Goal: Information Seeking & Learning: Check status

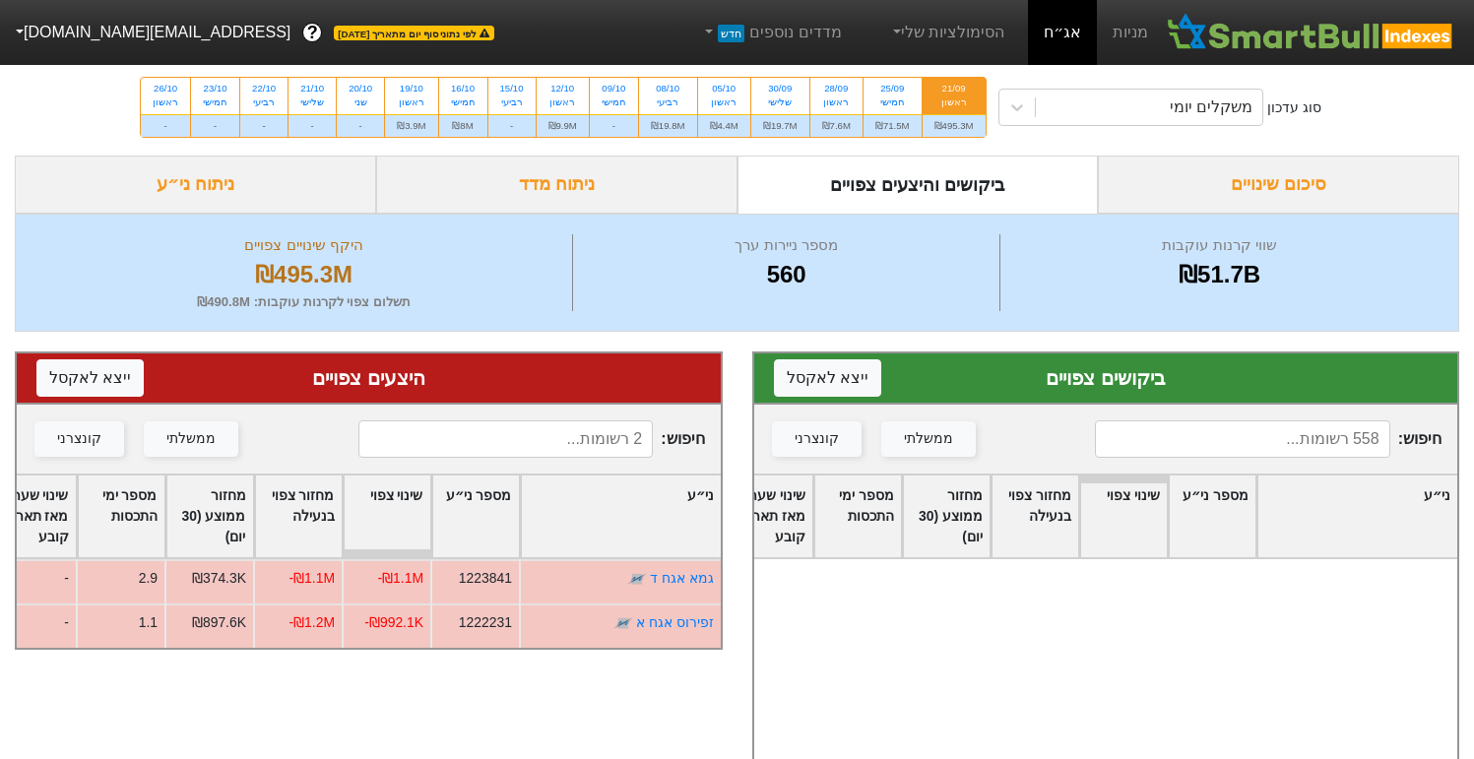
scroll to position [7879, 0]
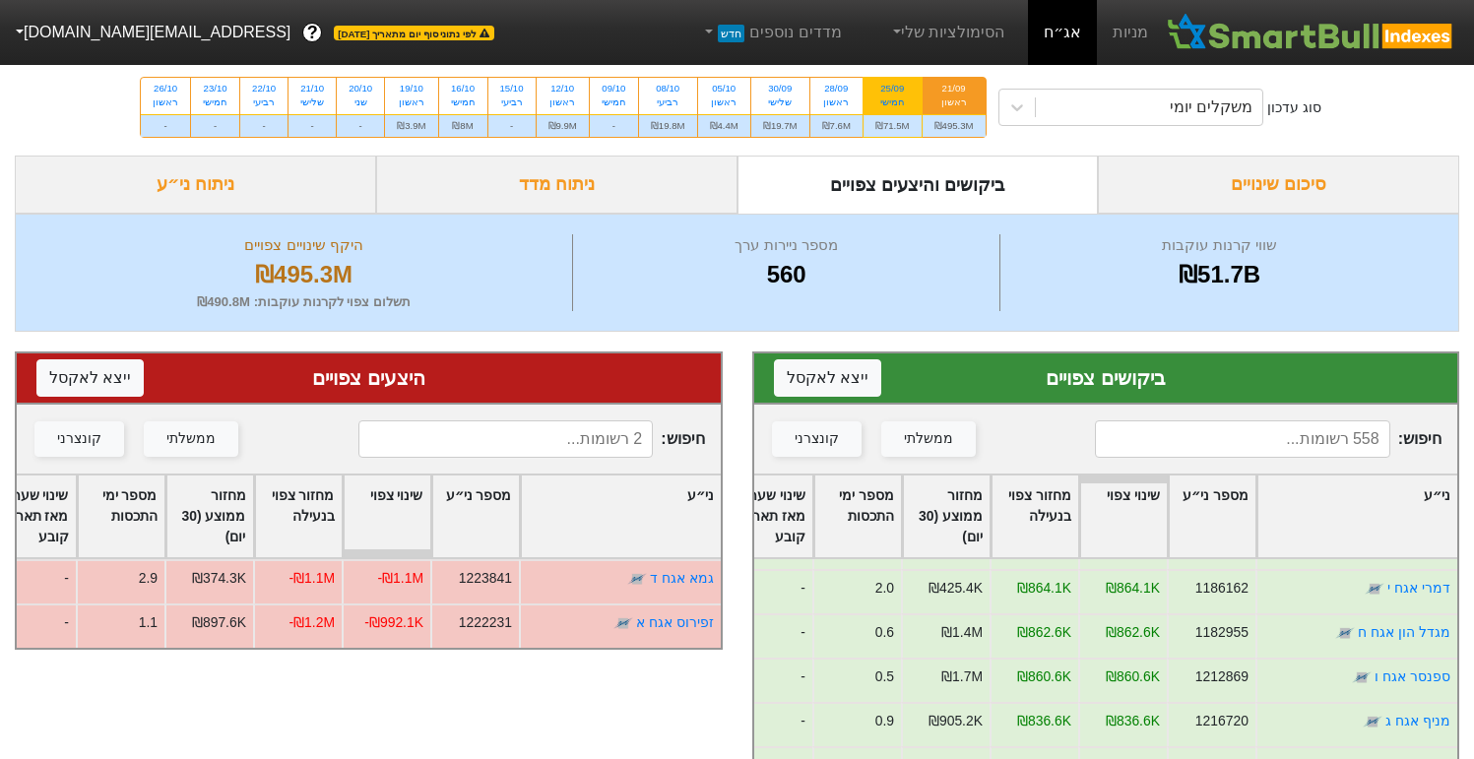
click at [891, 106] on div "חמישי" at bounding box center [893, 103] width 34 height 14
click at [891, 91] on input "25/09 חמישי ₪71.5M" at bounding box center [886, 84] width 13 height 13
radio input "true"
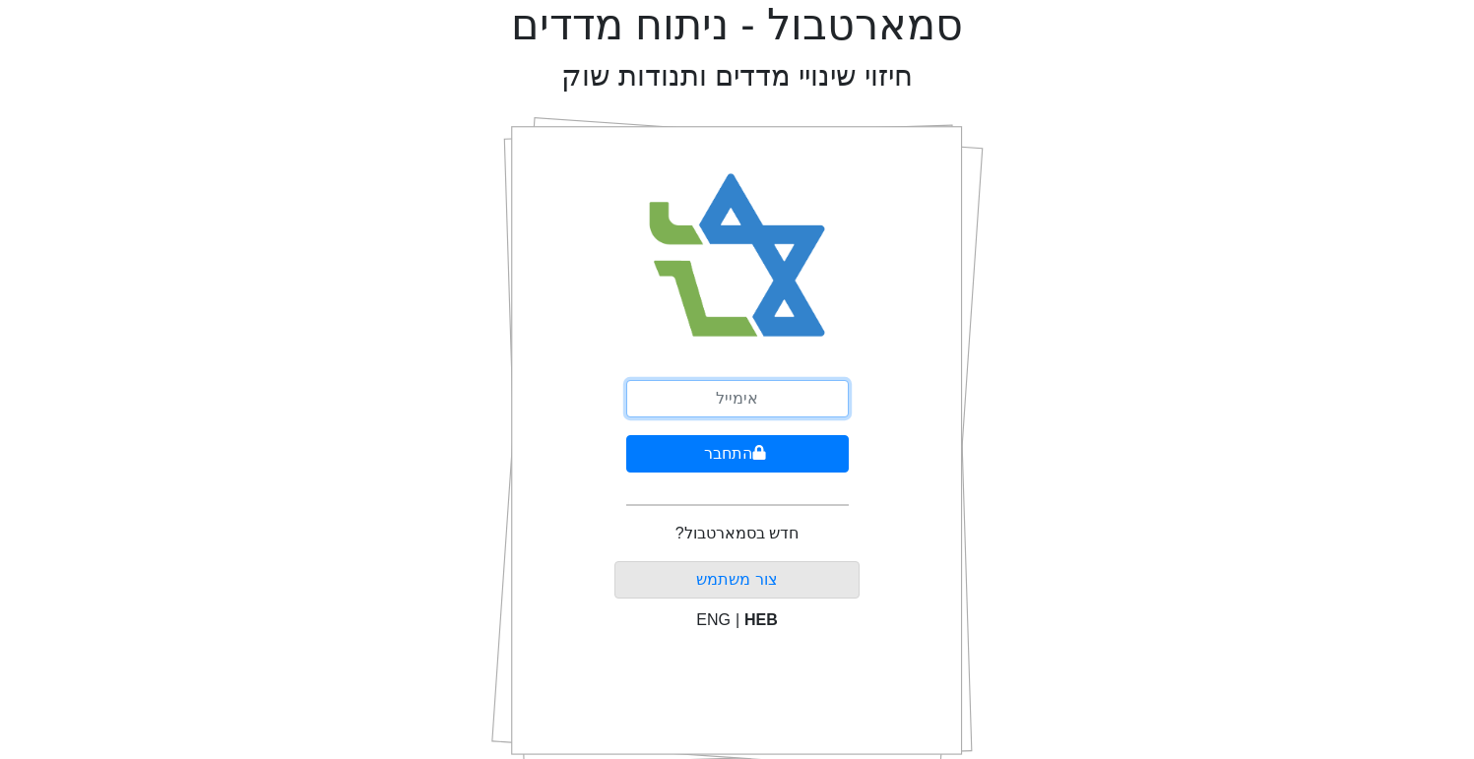
click at [674, 391] on input "email" at bounding box center [737, 398] width 223 height 37
type input "[EMAIL_ADDRESS][DOMAIN_NAME]"
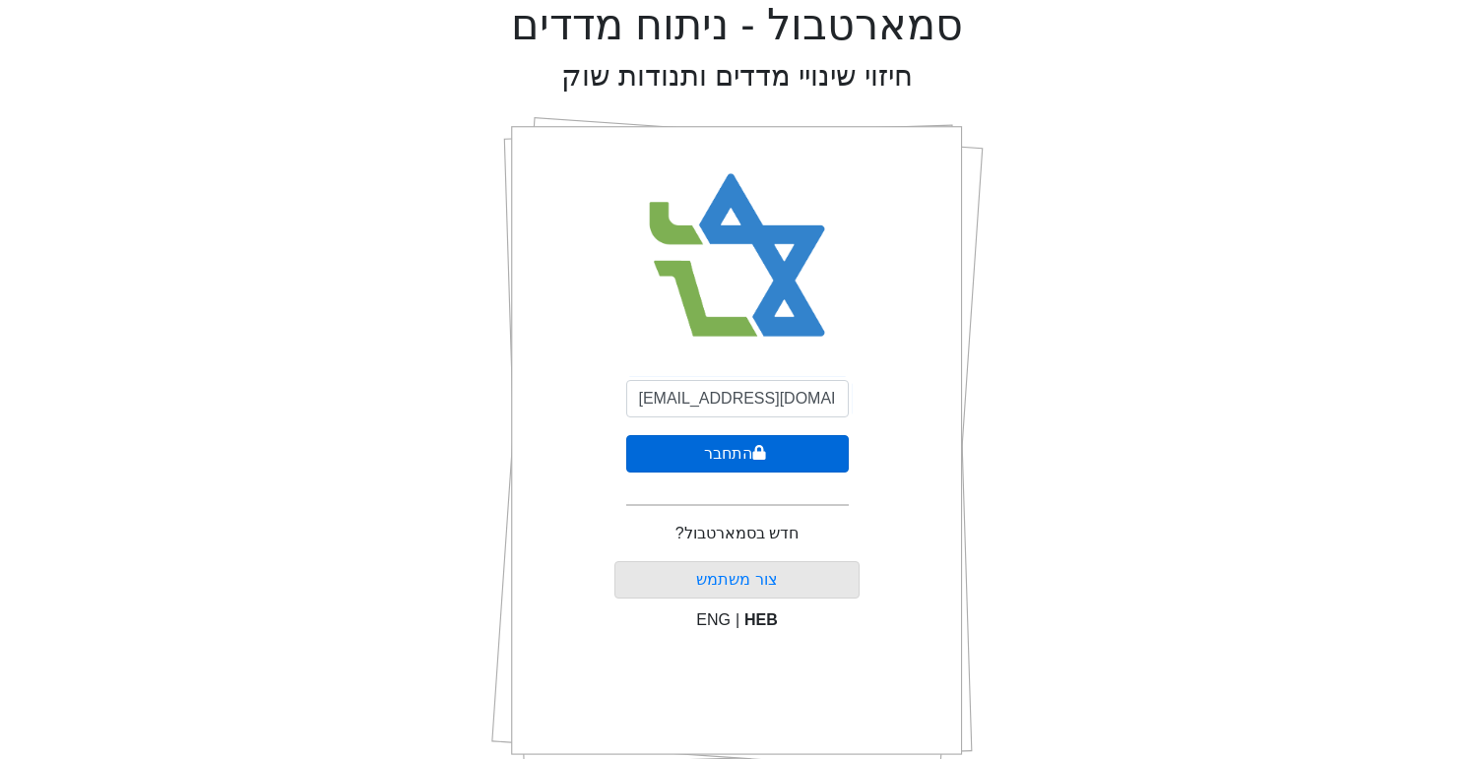
click at [704, 450] on button "התחבר" at bounding box center [737, 453] width 223 height 37
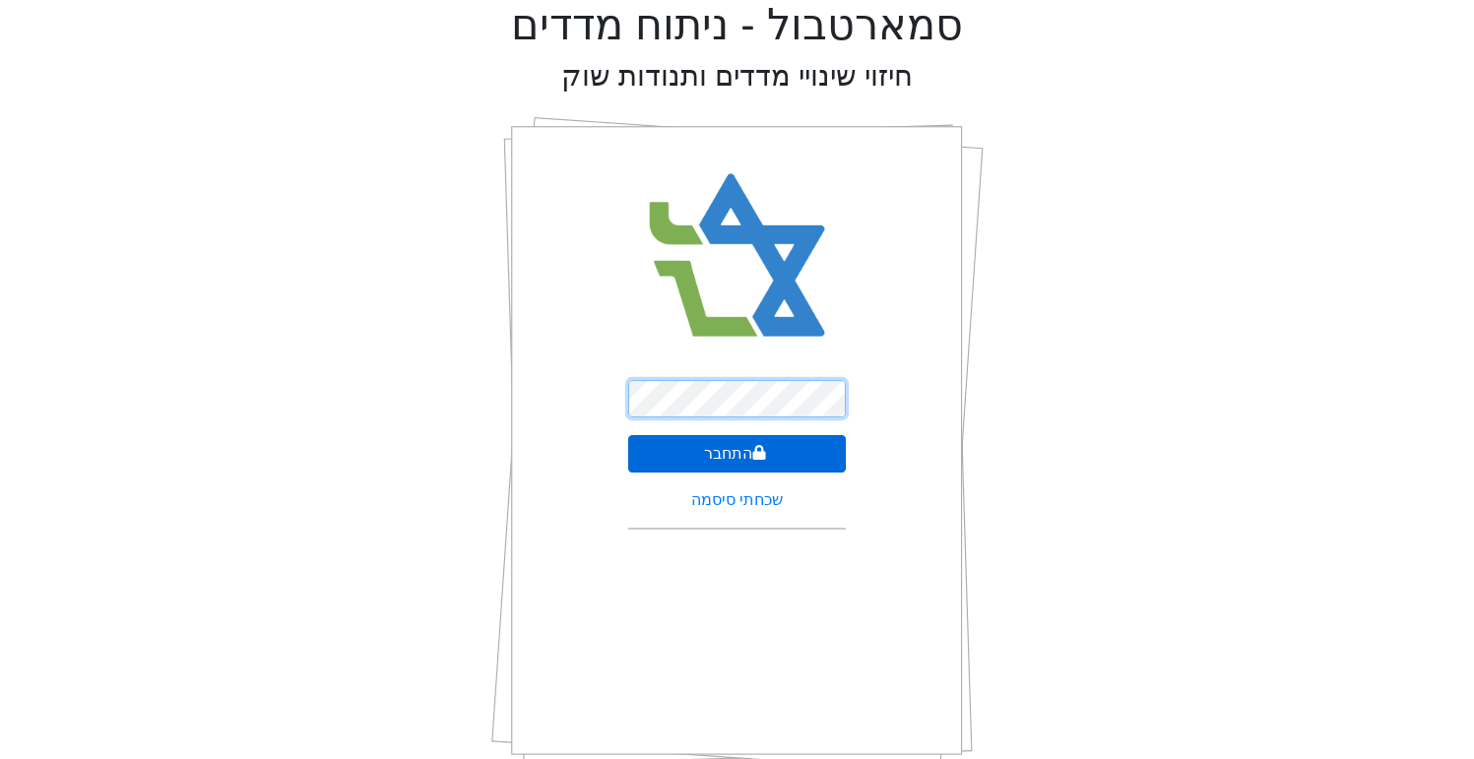
click at [628, 435] on button "התחבר" at bounding box center [737, 453] width 218 height 37
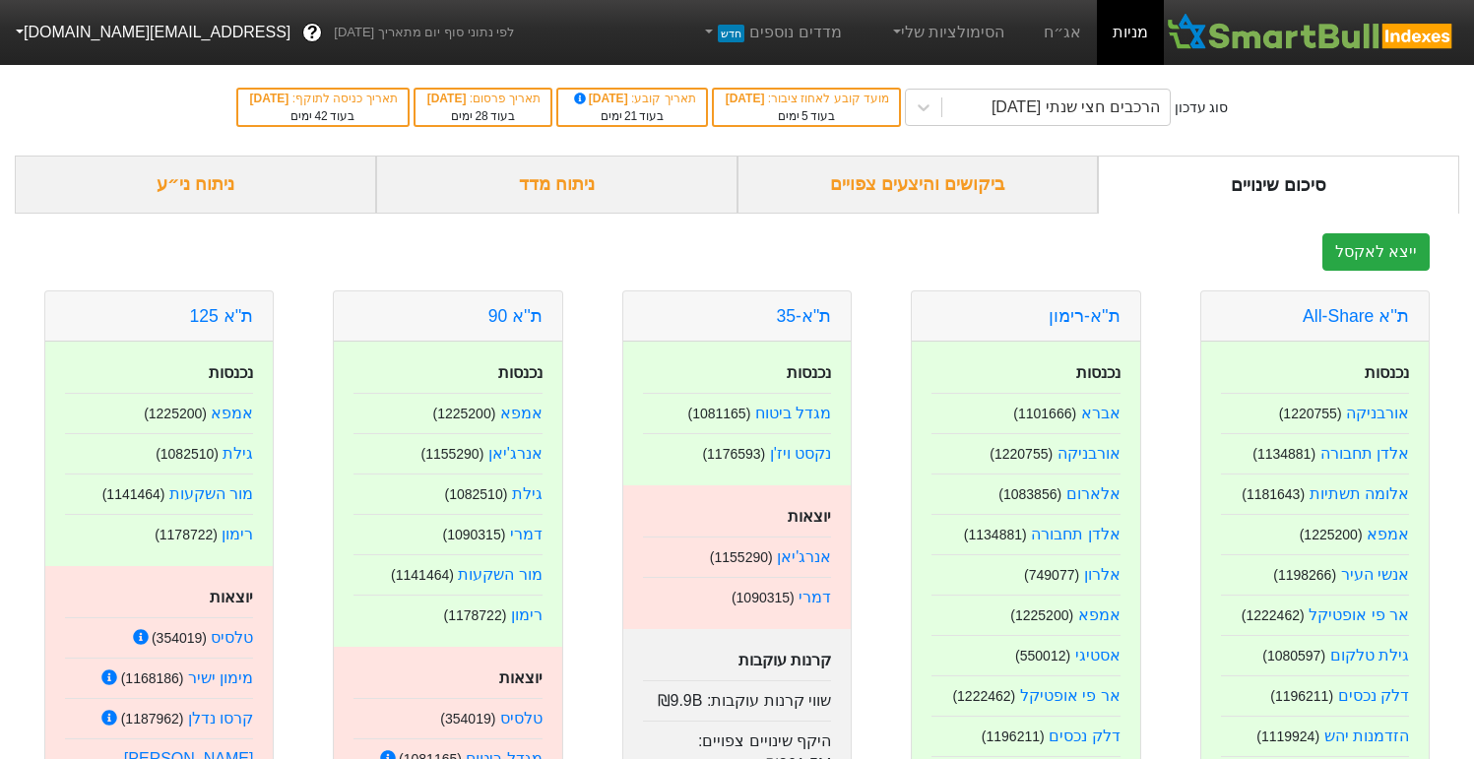
click at [910, 201] on div "ביקושים והיצעים צפויים" at bounding box center [918, 185] width 361 height 58
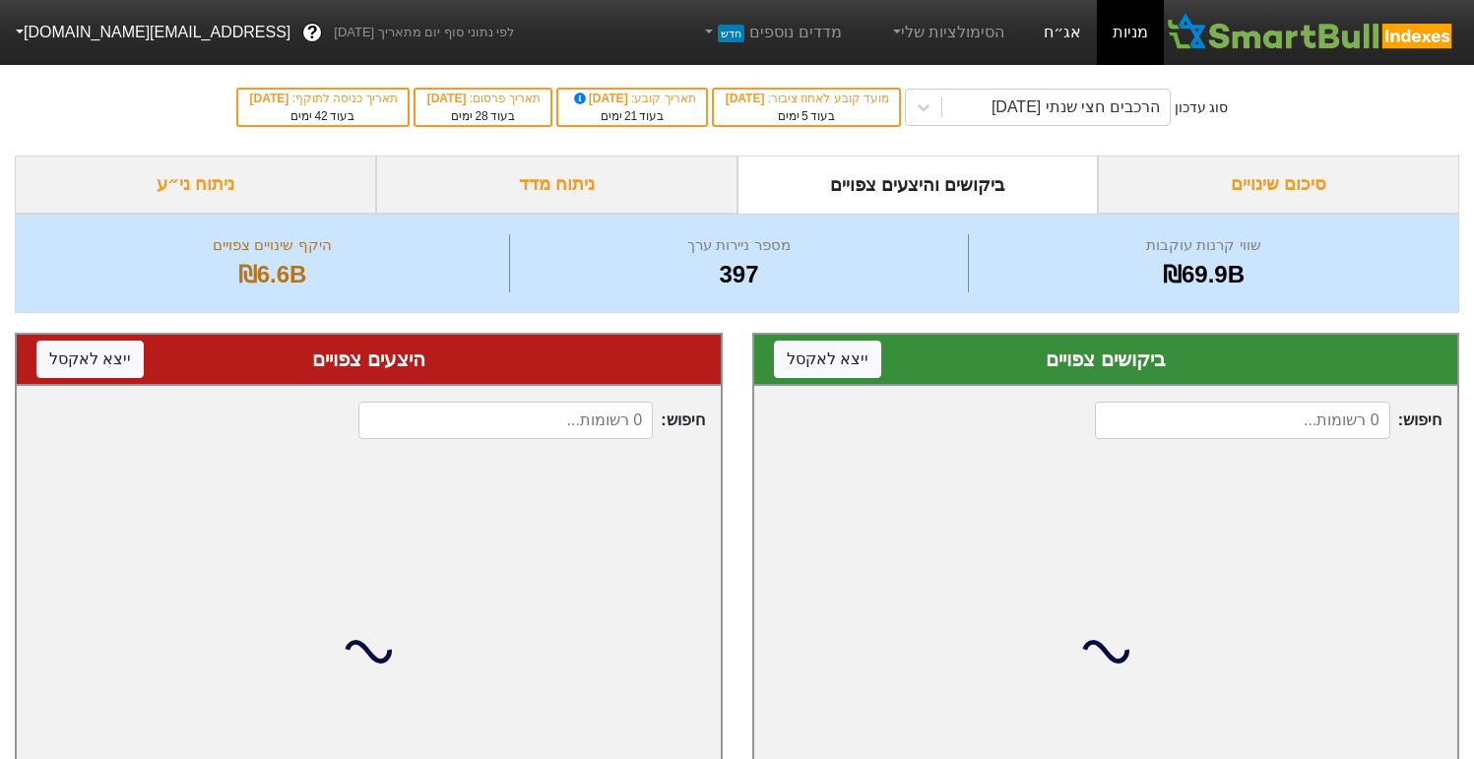
click at [1051, 49] on link "אג״ח" at bounding box center [1062, 32] width 69 height 65
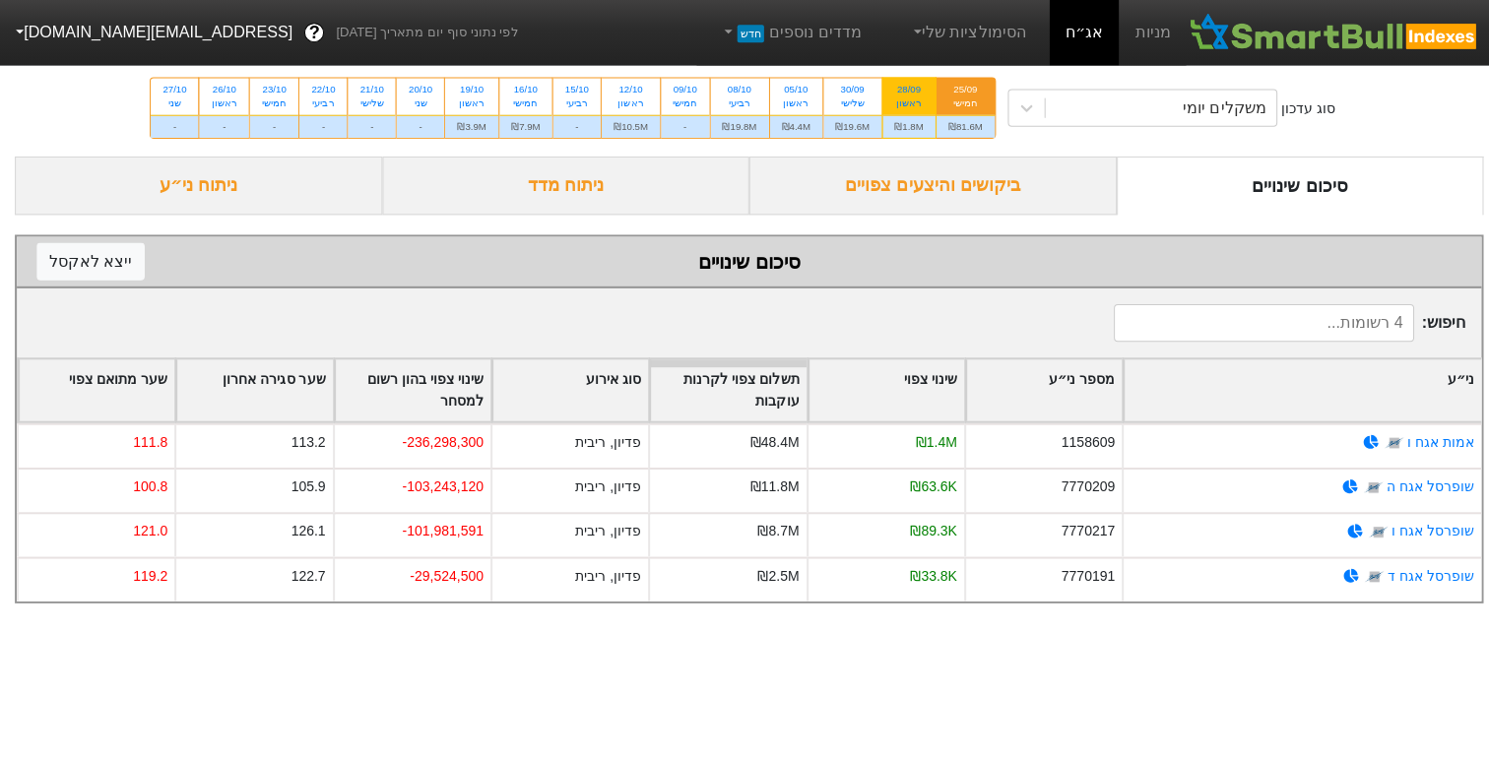
click at [880, 101] on div "28/09 ראשון" at bounding box center [904, 95] width 52 height 35
click at [890, 91] on input "28/09 ראשון ₪1.8M" at bounding box center [896, 84] width 13 height 13
radio input "true"
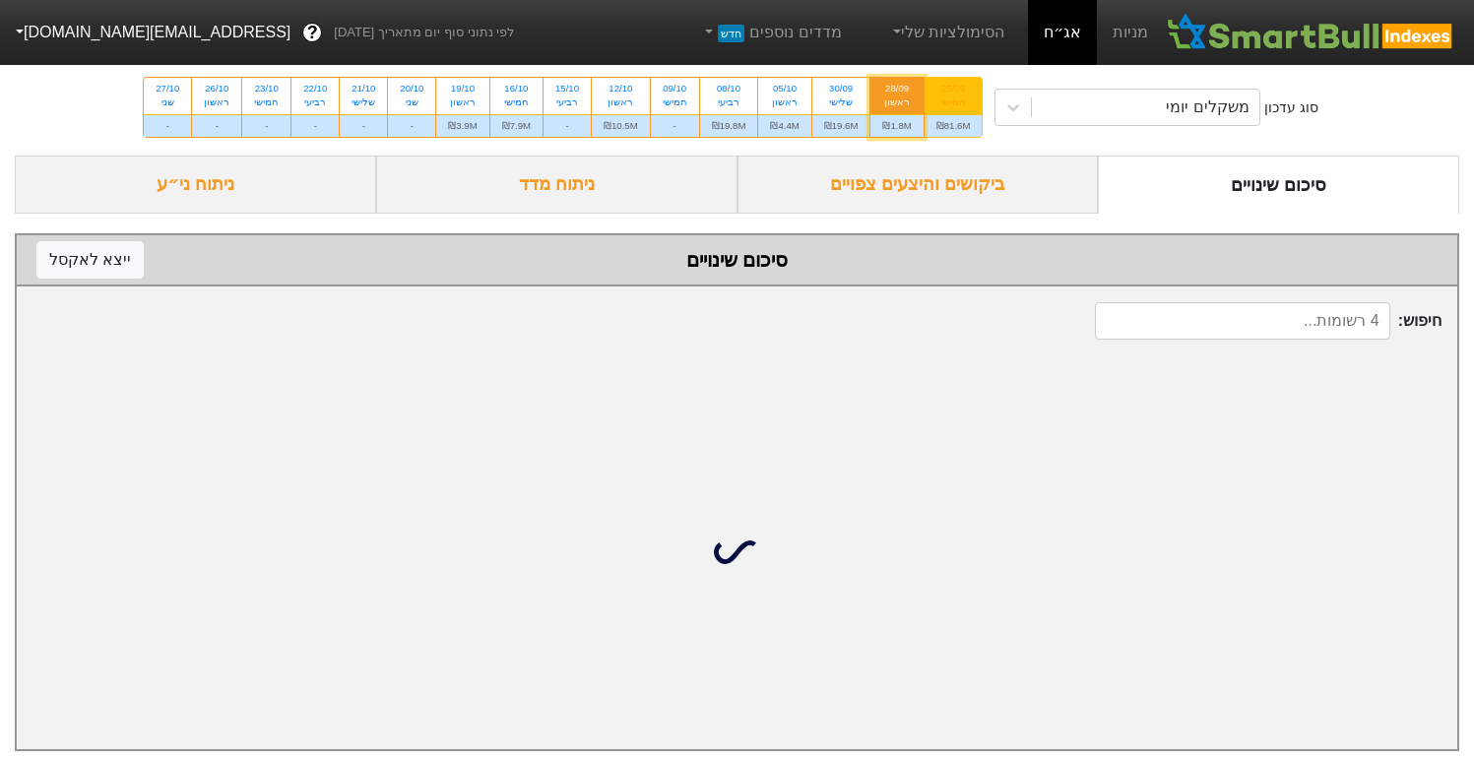
click at [948, 98] on div "חמישי" at bounding box center [954, 103] width 34 height 14
click at [948, 91] on input "25/09 חמישי ₪81.6M" at bounding box center [947, 84] width 13 height 13
radio input "true"
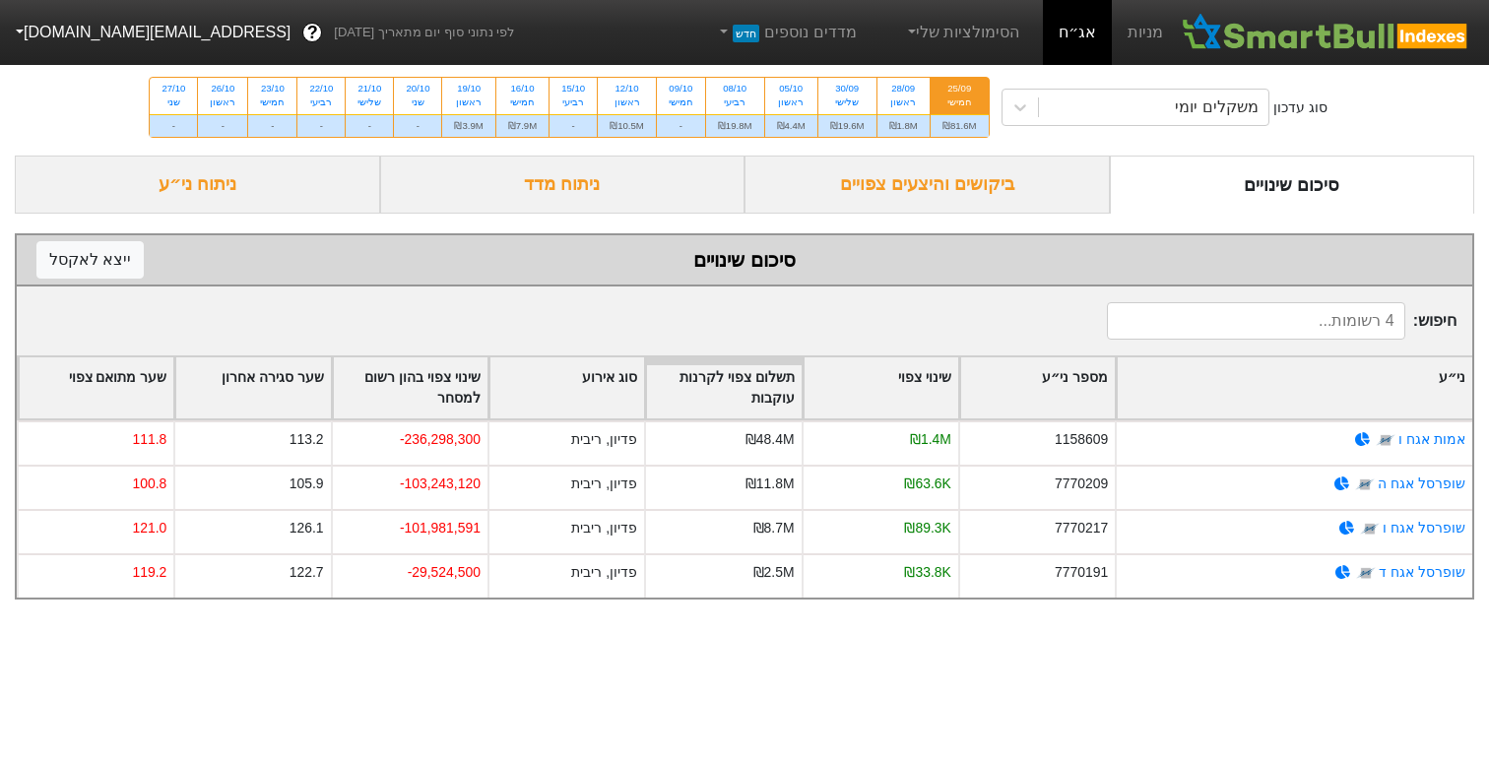
click at [897, 190] on div "ביקושים והיצעים צפויים" at bounding box center [927, 185] width 365 height 58
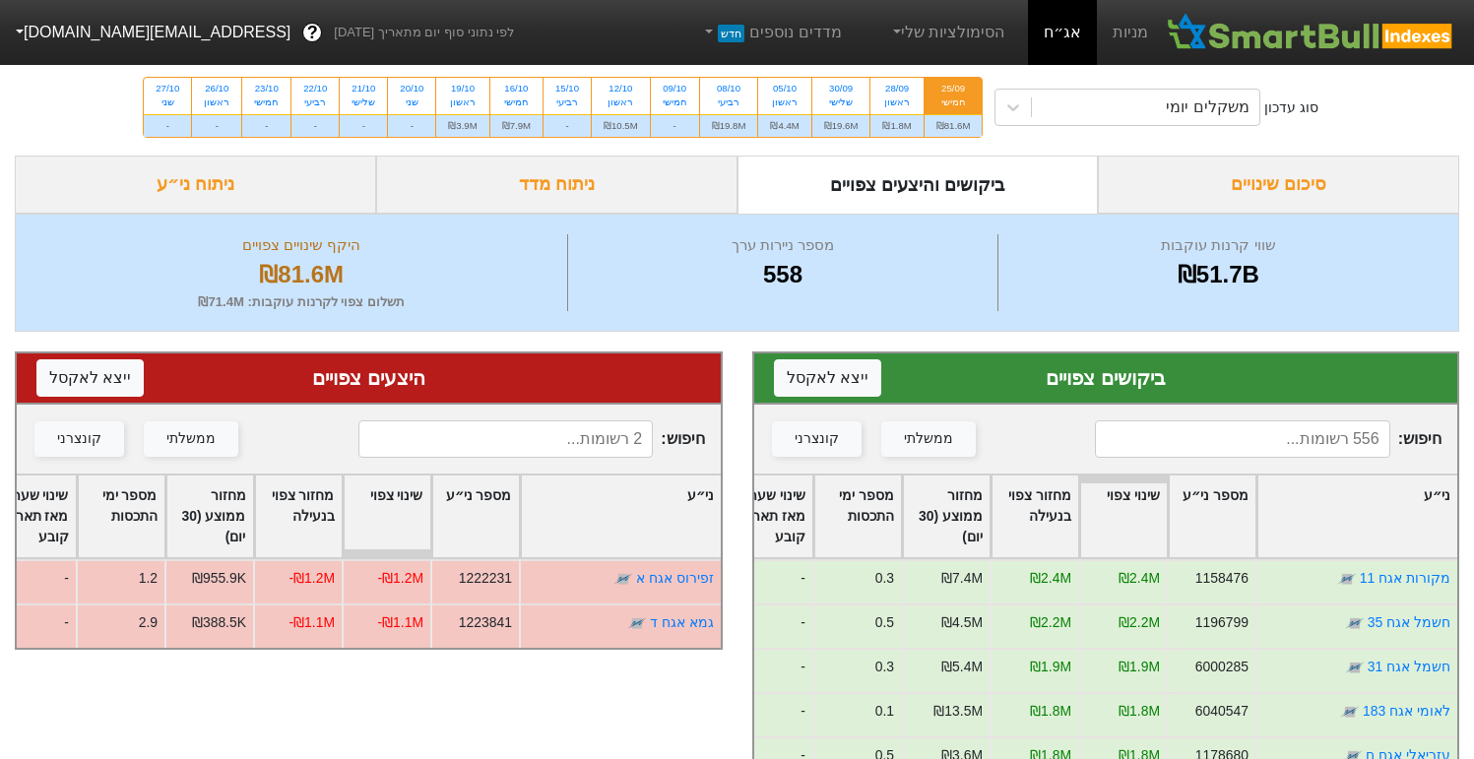
click at [1271, 430] on input at bounding box center [1242, 439] width 294 height 37
